Goal: Register for event/course

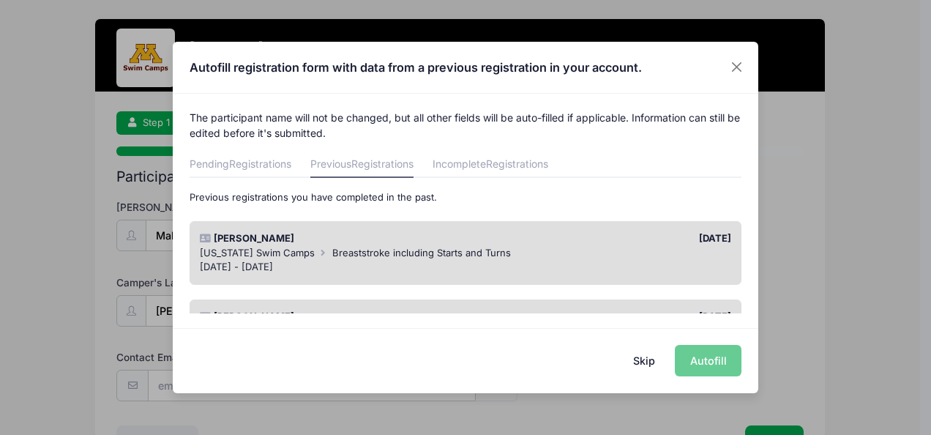
click at [617, 245] on div "[DATE]" at bounding box center [602, 238] width 273 height 15
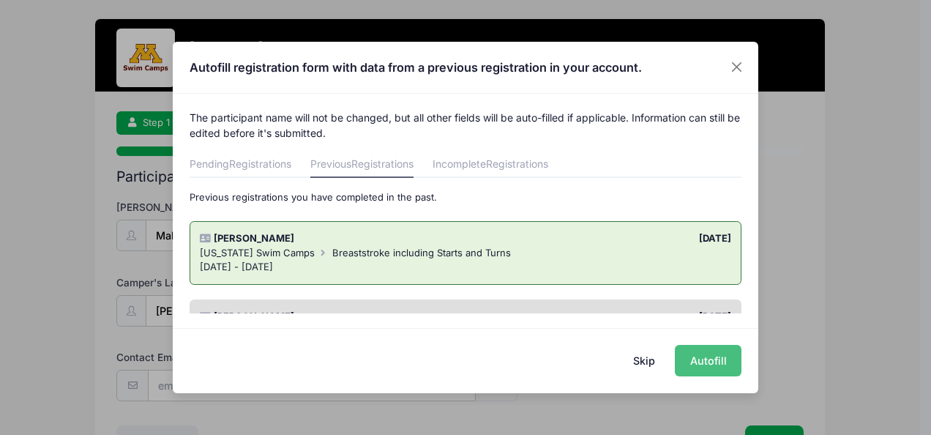
click at [700, 357] on button "Autofill" at bounding box center [708, 360] width 67 height 31
type input "[EMAIL_ADDRESS][DOMAIN_NAME]"
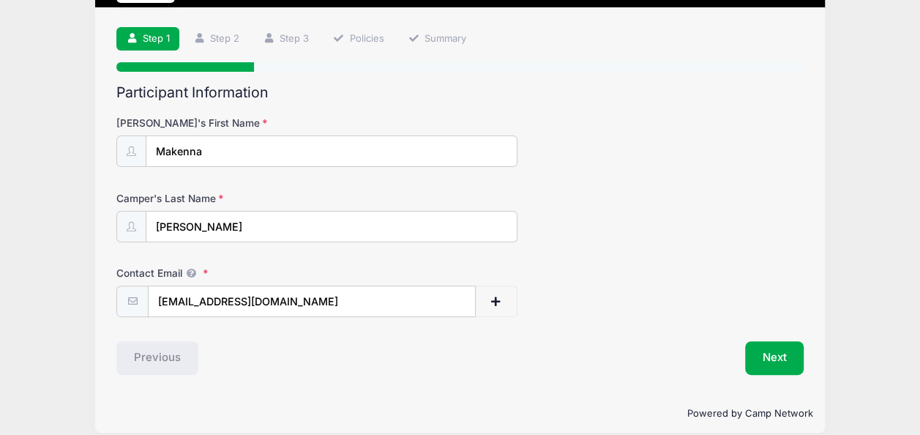
scroll to position [98, 0]
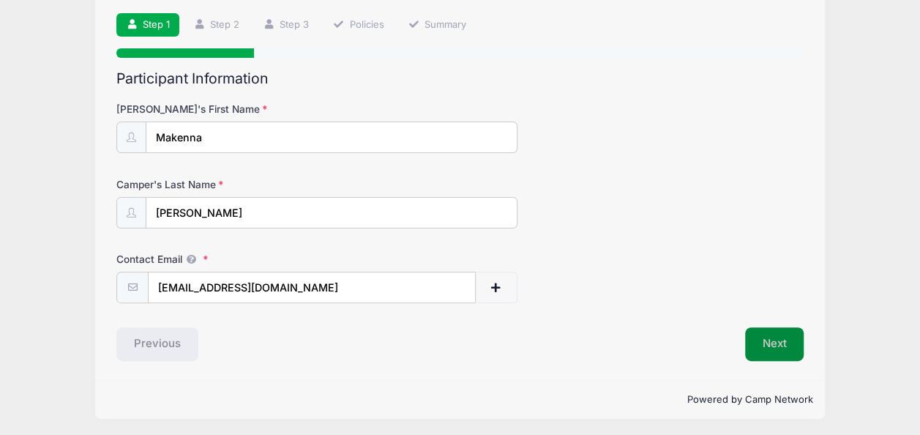
click at [777, 346] on button "Next" at bounding box center [774, 344] width 59 height 34
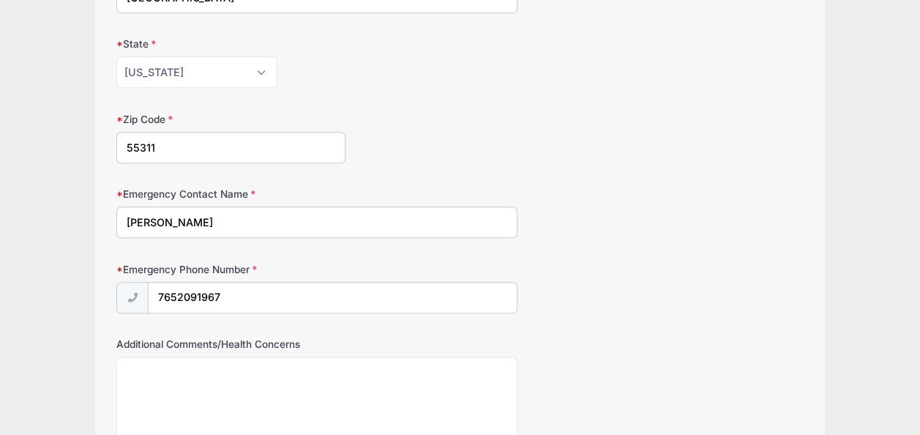
scroll to position [832, 0]
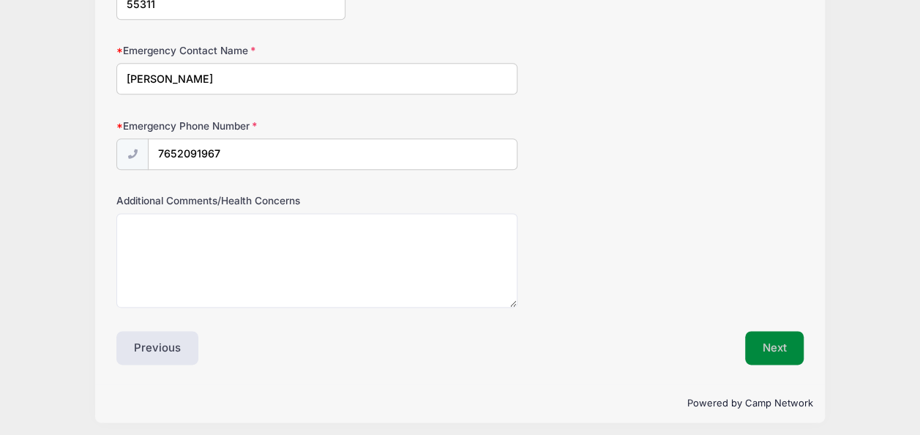
click at [767, 331] on button "Next" at bounding box center [774, 348] width 59 height 34
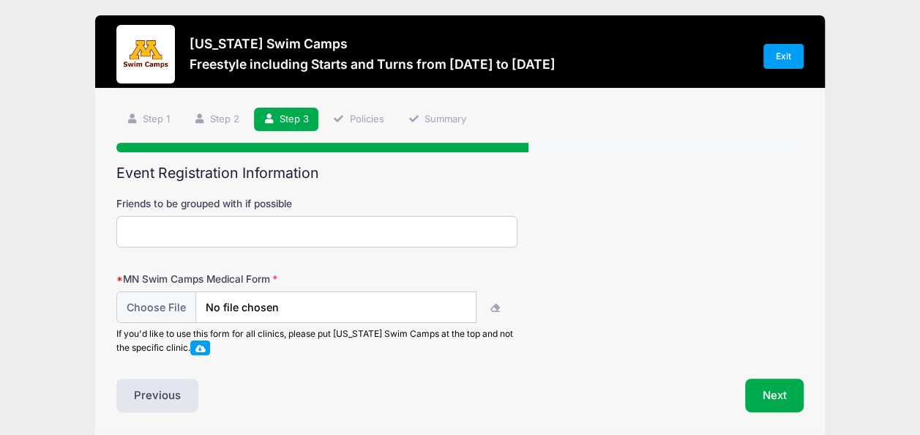
scroll to position [0, 0]
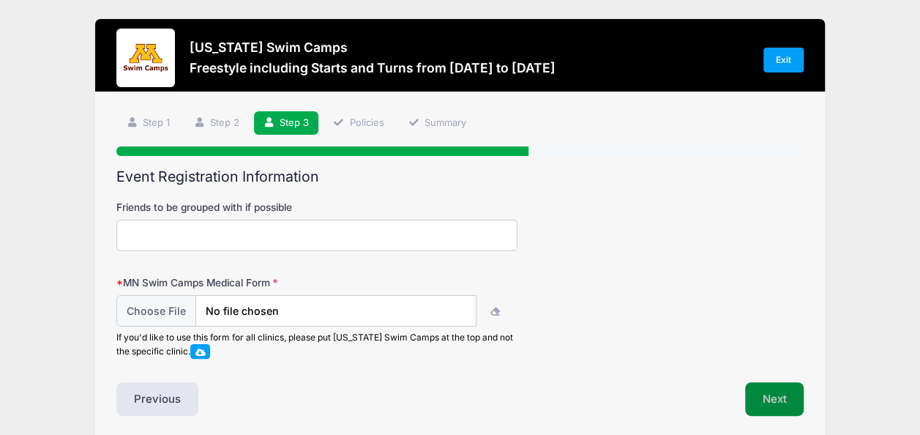
click at [772, 406] on button "Next" at bounding box center [774, 399] width 59 height 34
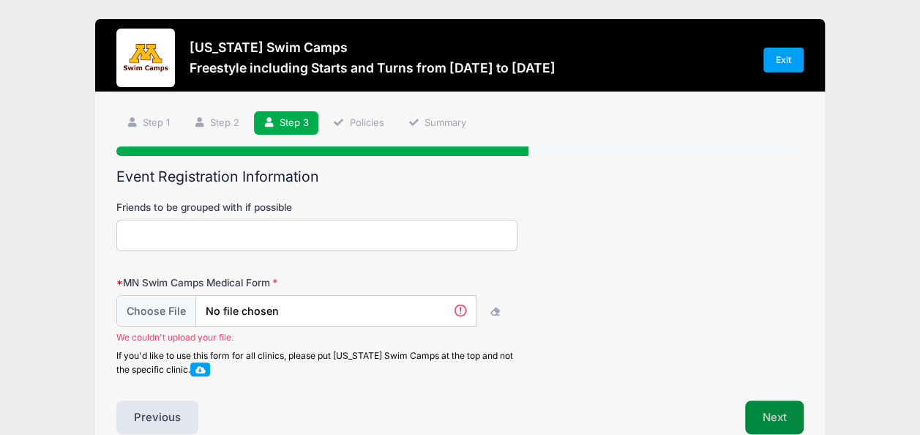
scroll to position [75, 0]
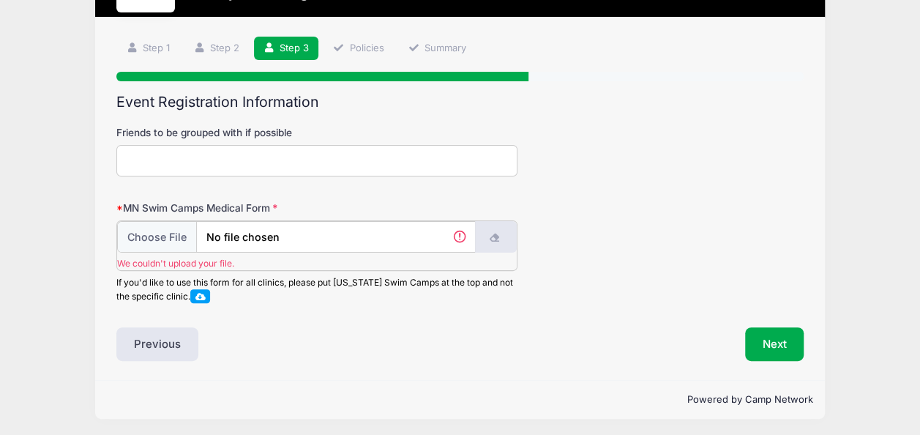
click at [496, 238] on icon "button" at bounding box center [496, 238] width 12 height 0
click at [373, 230] on input "file" at bounding box center [296, 236] width 359 height 31
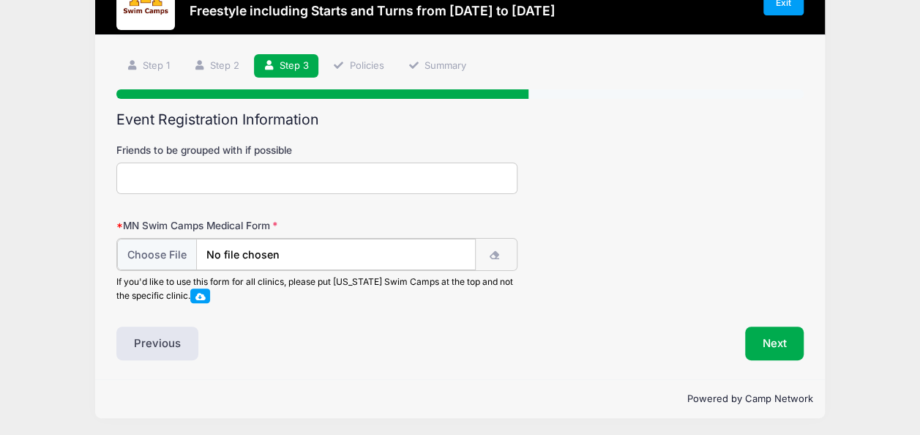
scroll to position [58, 0]
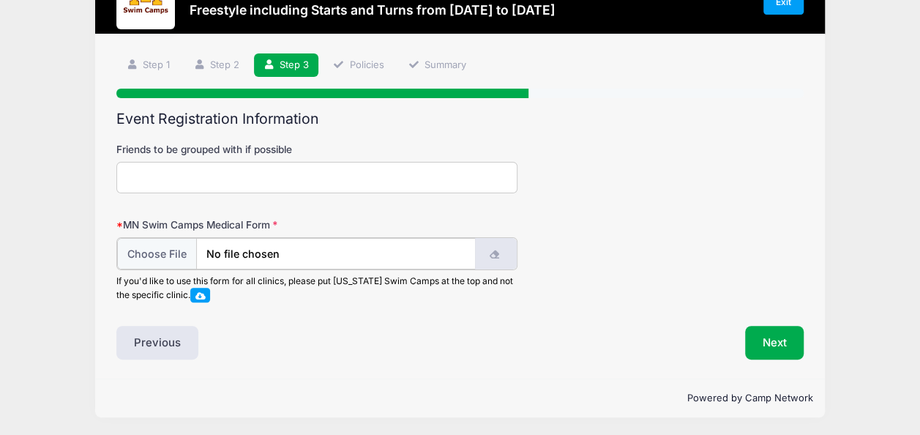
click at [495, 246] on button "button" at bounding box center [496, 253] width 42 height 31
click at [255, 248] on input "file" at bounding box center [296, 253] width 359 height 31
type input "C:\fakepath\UofMN Swim Camp Medical Release_MGoldsmith.pdf"
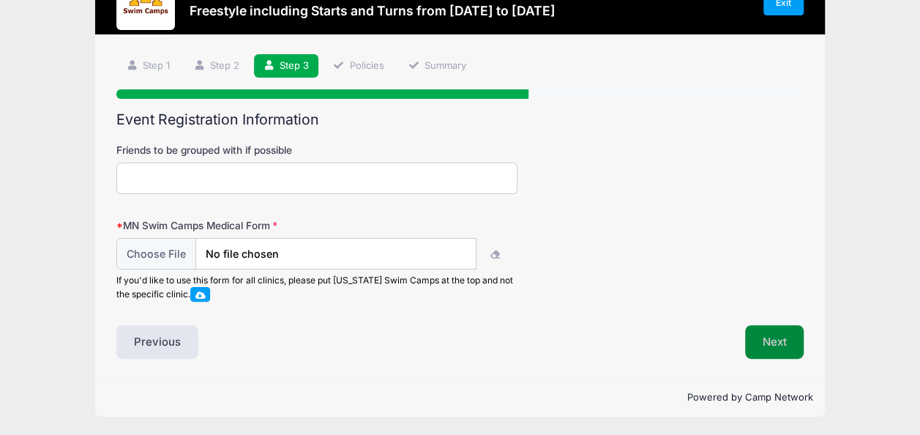
click at [767, 349] on button "Next" at bounding box center [774, 342] width 59 height 34
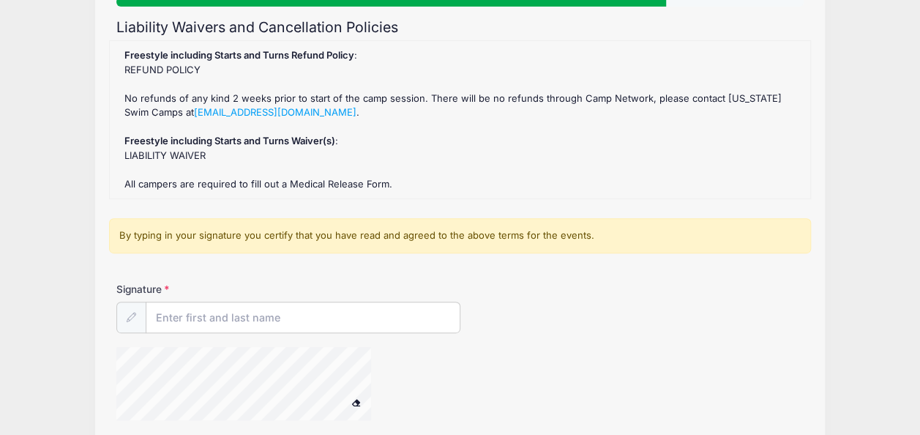
scroll to position [272, 0]
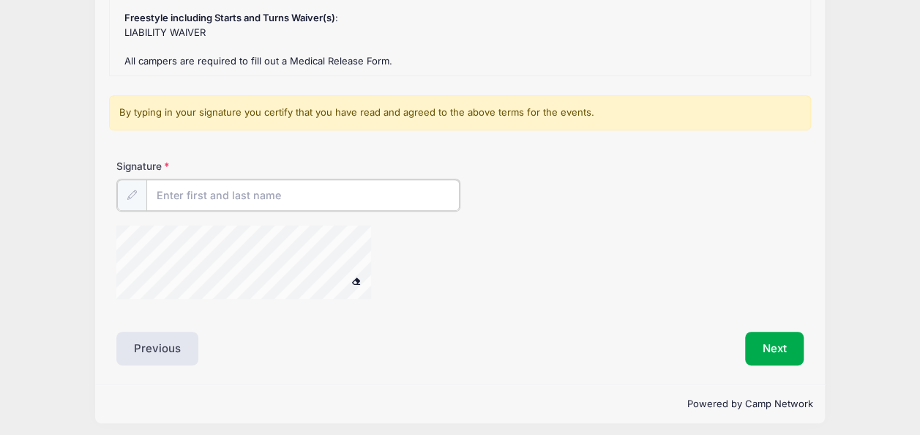
click at [387, 200] on input "Signature" at bounding box center [302, 194] width 313 height 31
click at [185, 188] on input "[PERSON_NAME]" at bounding box center [302, 194] width 313 height 31
type input "[PERSON_NAME]"
click at [789, 343] on button "Next" at bounding box center [774, 347] width 59 height 34
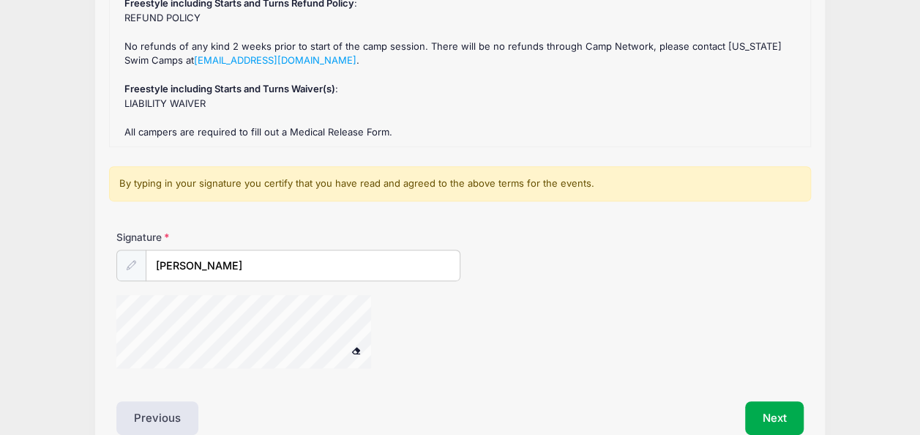
scroll to position [205, 0]
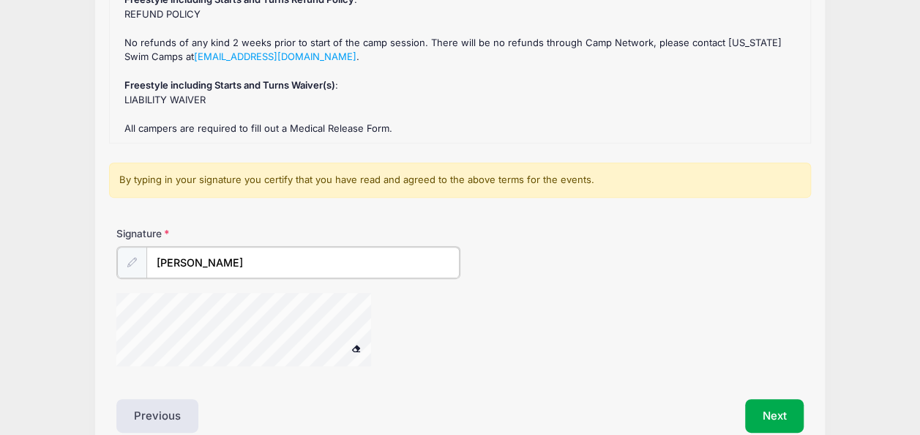
drag, startPoint x: 275, startPoint y: 262, endPoint x: 103, endPoint y: 261, distance: 172.1
click at [103, 261] on div "Step 4 /7 Step 1 Step 2 Step 3 Policies Summary Participant Information [PERSON…" at bounding box center [460, 169] width 731 height 565
type input "[PERSON_NAME]"
click at [753, 417] on button "Next" at bounding box center [774, 415] width 59 height 34
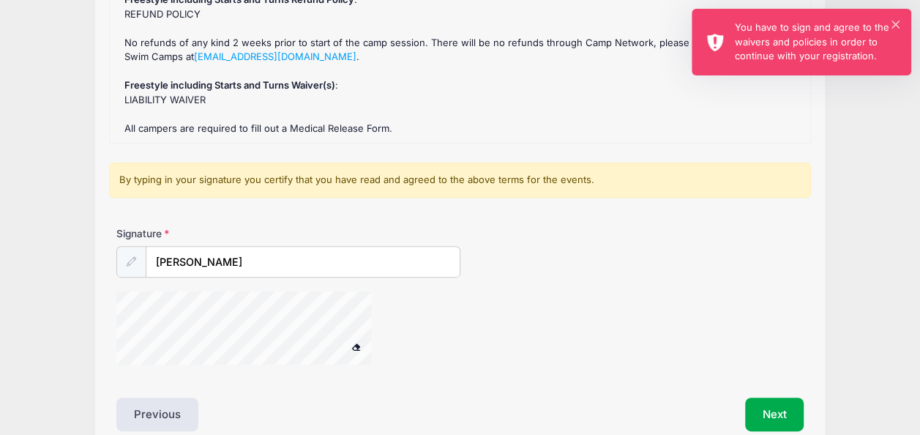
click at [751, 35] on div "You have to sign and agree to the waivers and policies in order to continue wit…" at bounding box center [817, 42] width 165 height 43
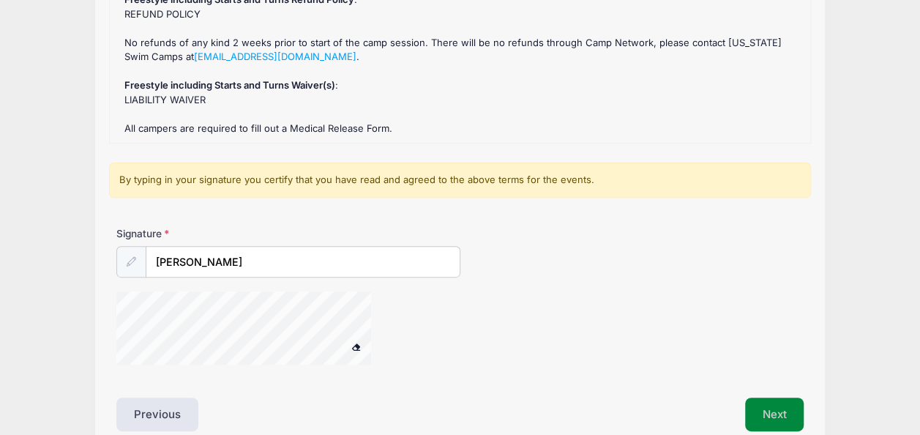
click at [778, 417] on button "Next" at bounding box center [774, 415] width 59 height 34
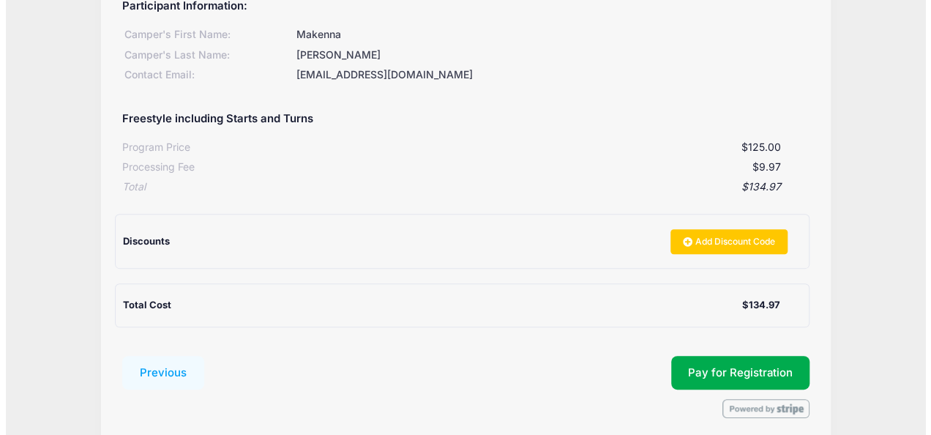
scroll to position [198, 0]
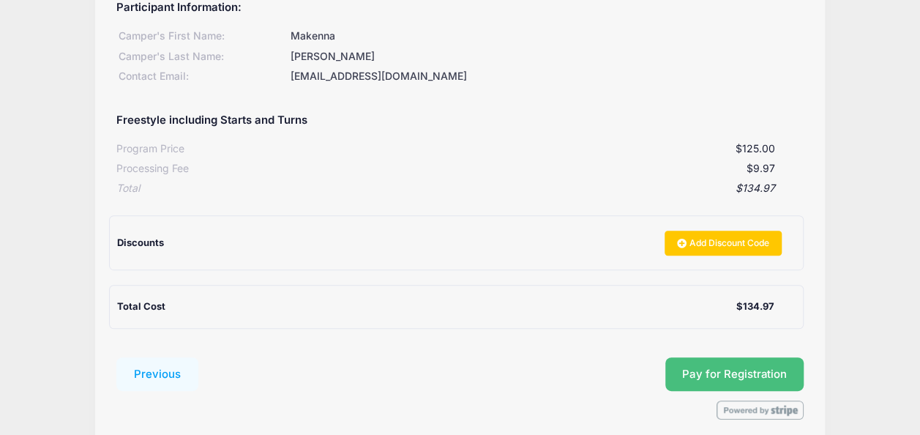
click at [718, 368] on button "Pay for Registration" at bounding box center [735, 374] width 139 height 34
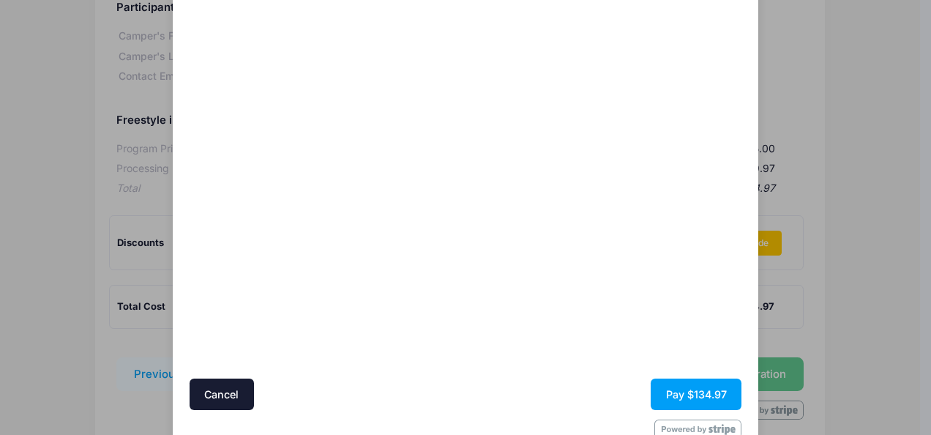
scroll to position [116, 0]
click at [704, 392] on button "Pay $134.97" at bounding box center [696, 394] width 91 height 31
